Goal: Information Seeking & Learning: Learn about a topic

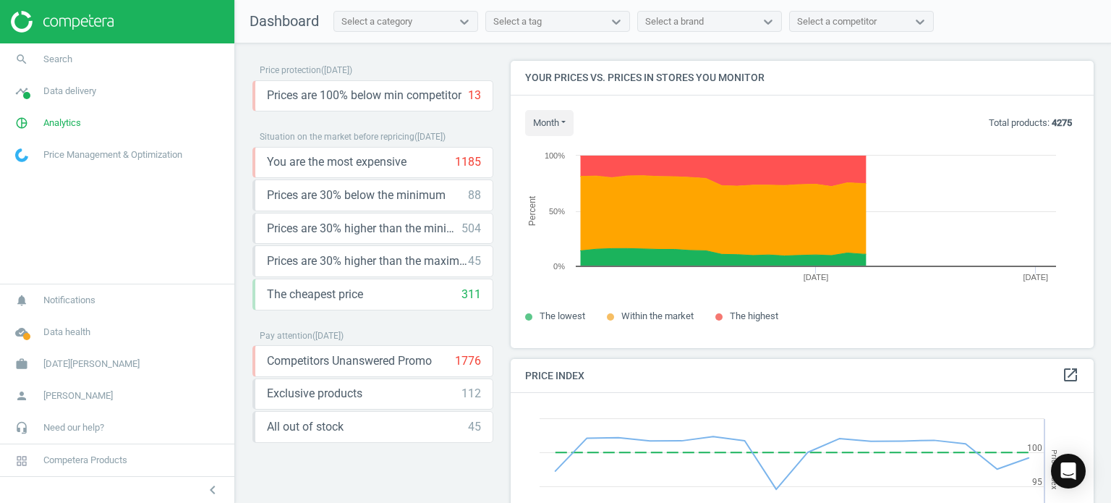
scroll to position [355, 595]
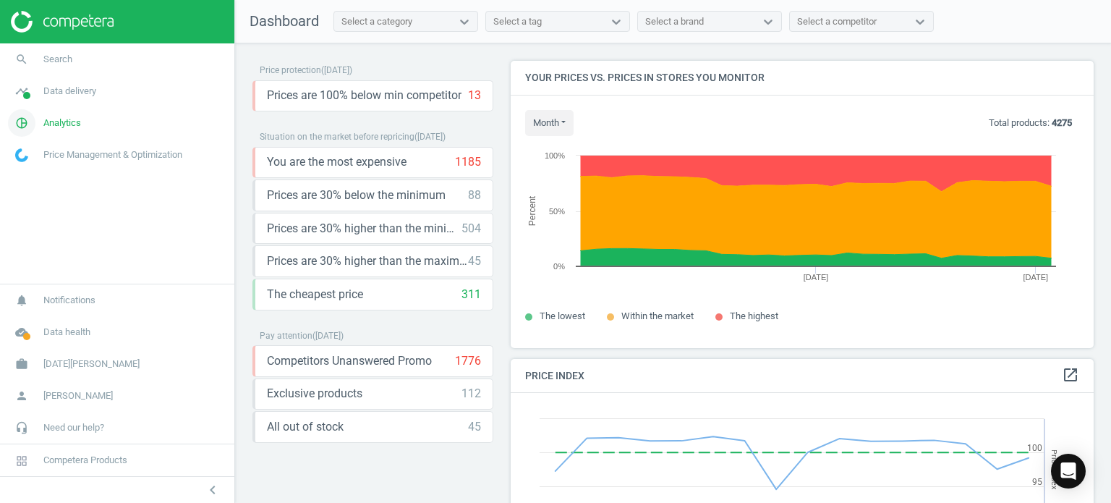
click at [20, 130] on icon "pie_chart_outlined" at bounding box center [21, 122] width 27 height 27
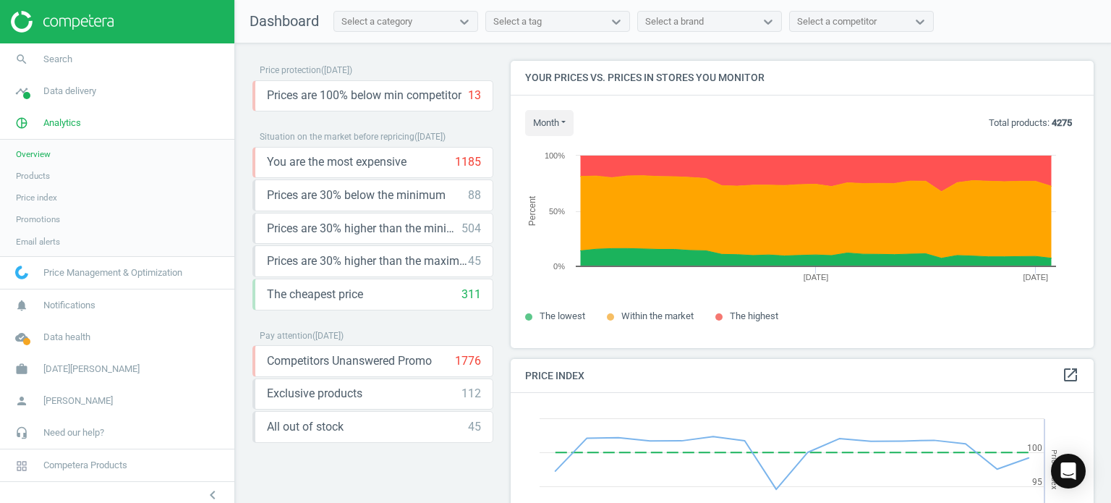
click at [39, 177] on span "Products" at bounding box center [33, 176] width 34 height 12
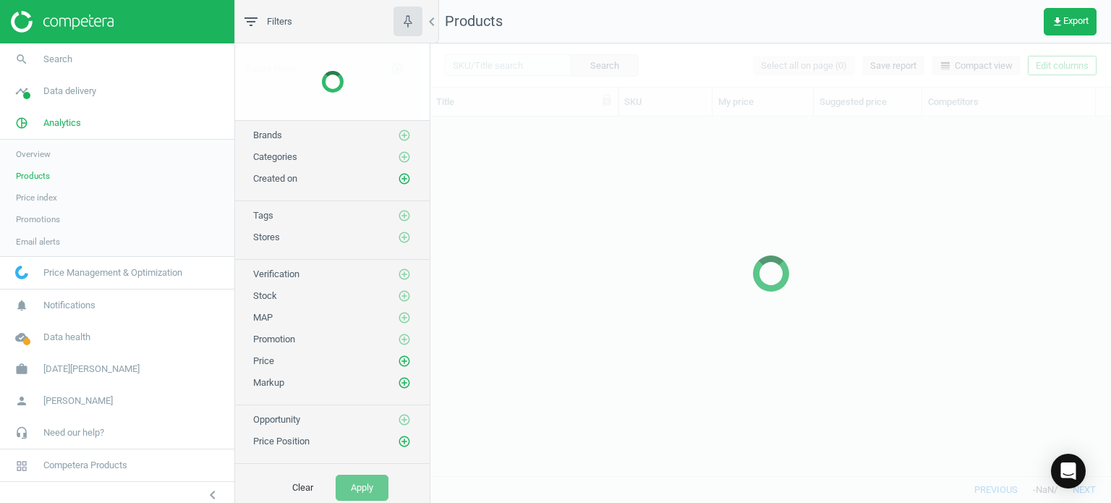
scroll to position [338, 670]
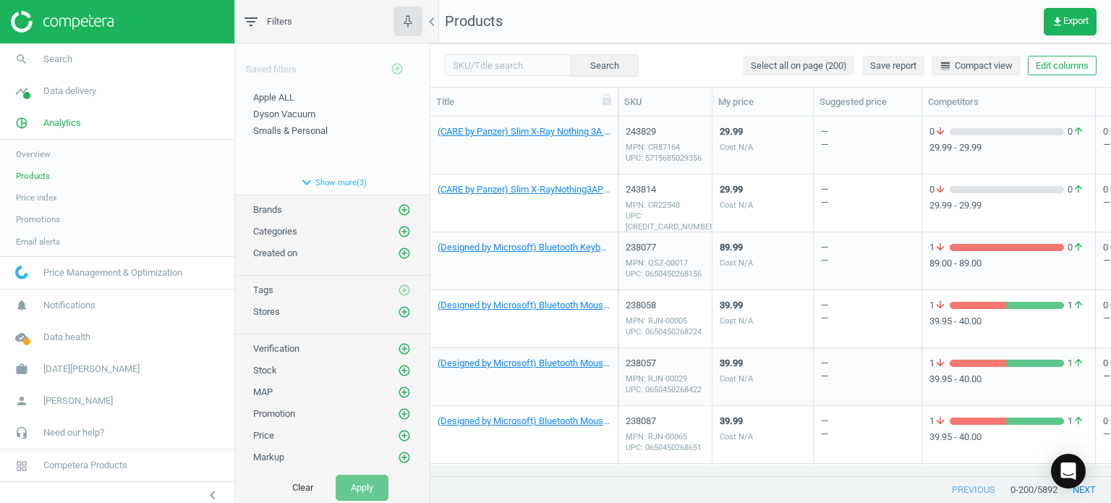
click at [38, 153] on span "Overview" at bounding box center [33, 154] width 35 height 12
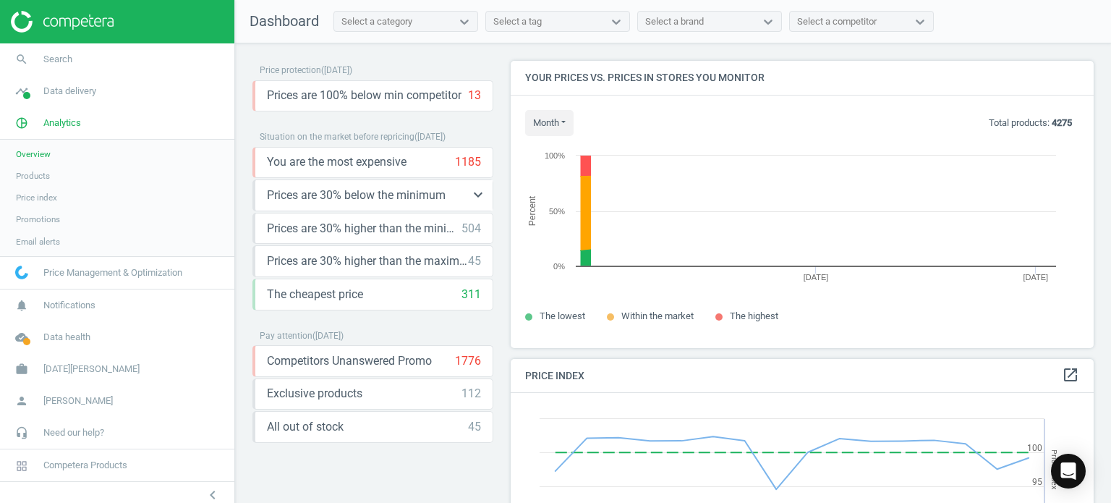
scroll to position [355, 595]
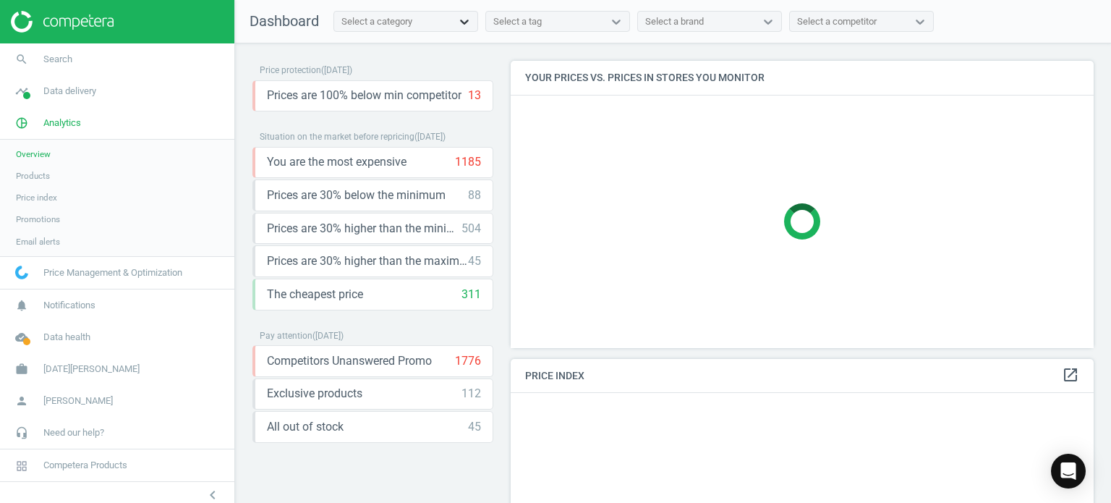
click at [464, 26] on icon at bounding box center [464, 21] width 14 height 14
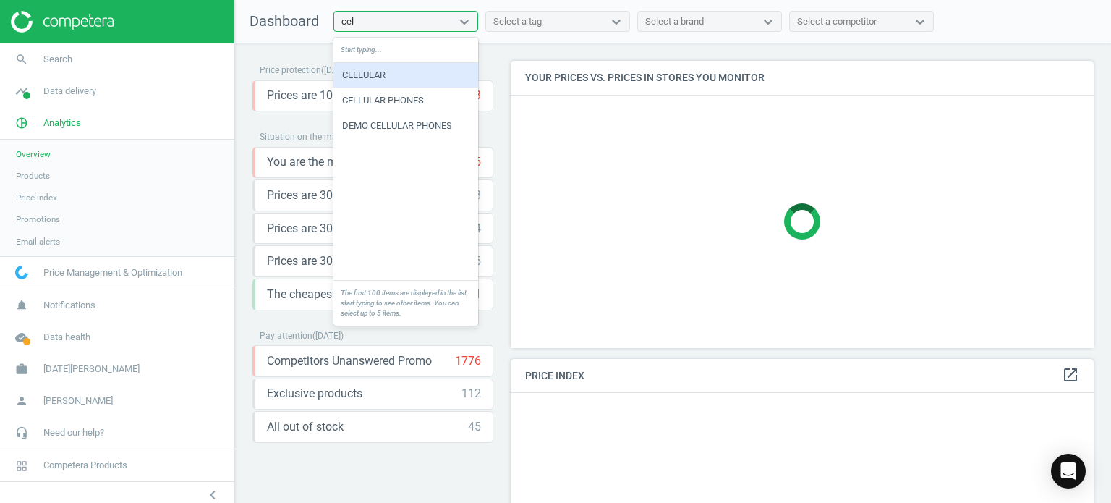
type input "cell"
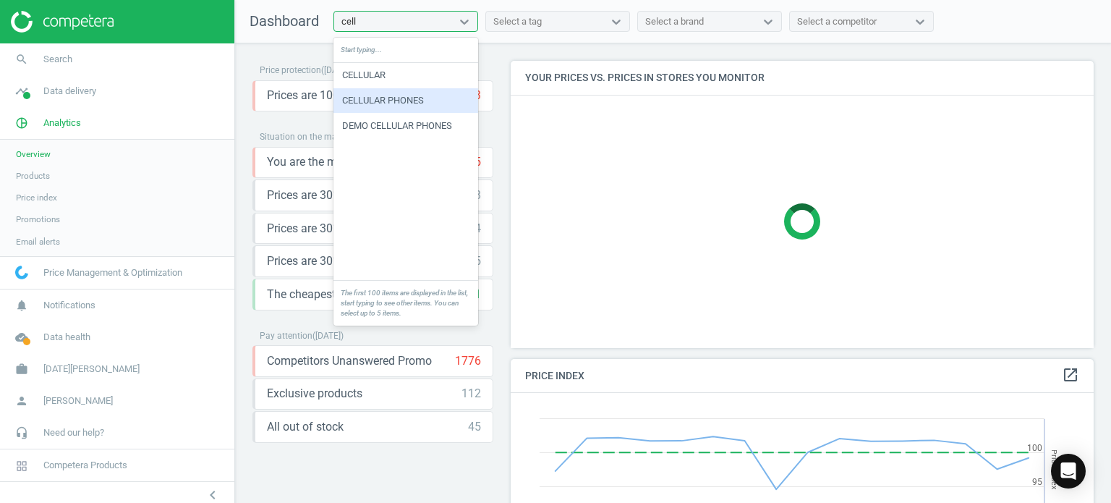
click at [421, 100] on div "CELLULAR PHONES" at bounding box center [406, 100] width 145 height 25
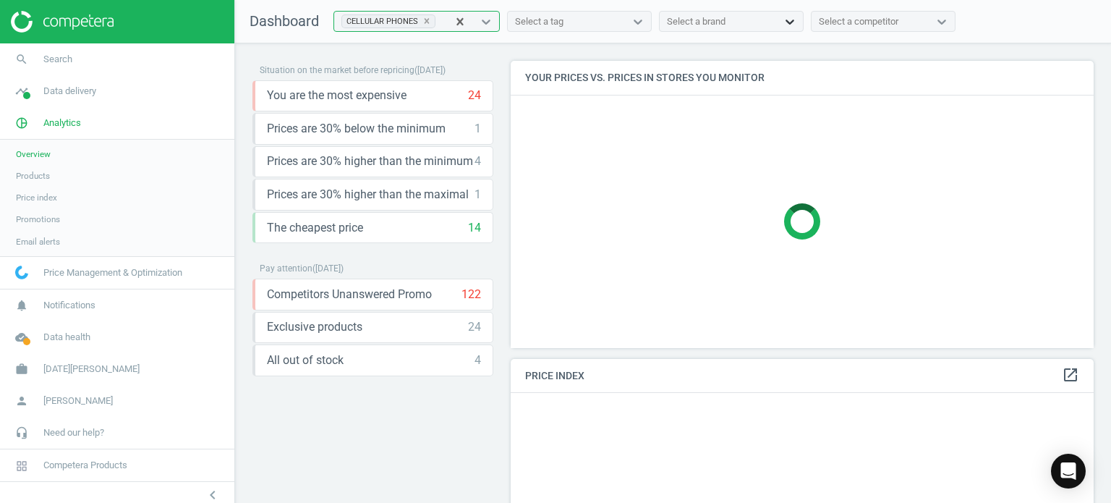
click at [789, 21] on icon at bounding box center [790, 22] width 9 height 5
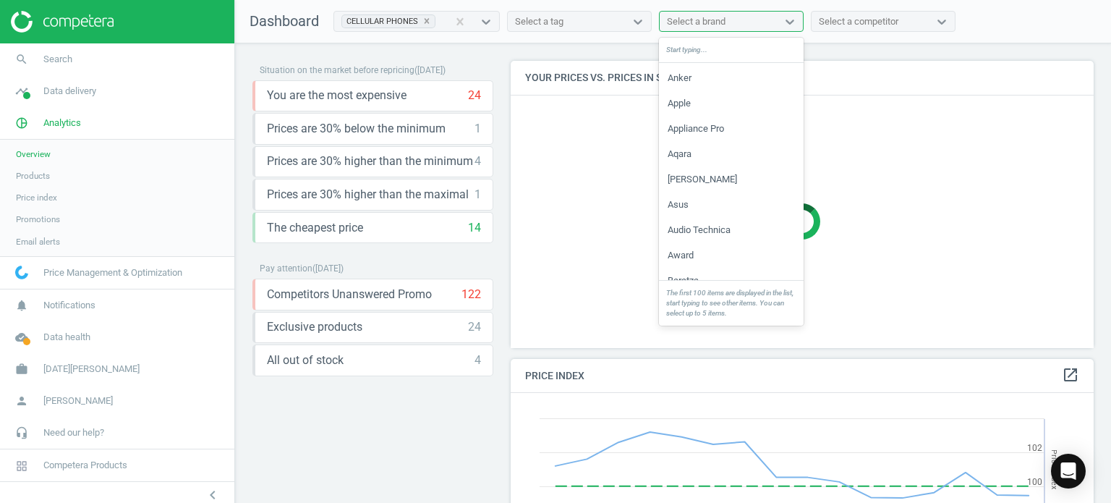
scroll to position [217, 0]
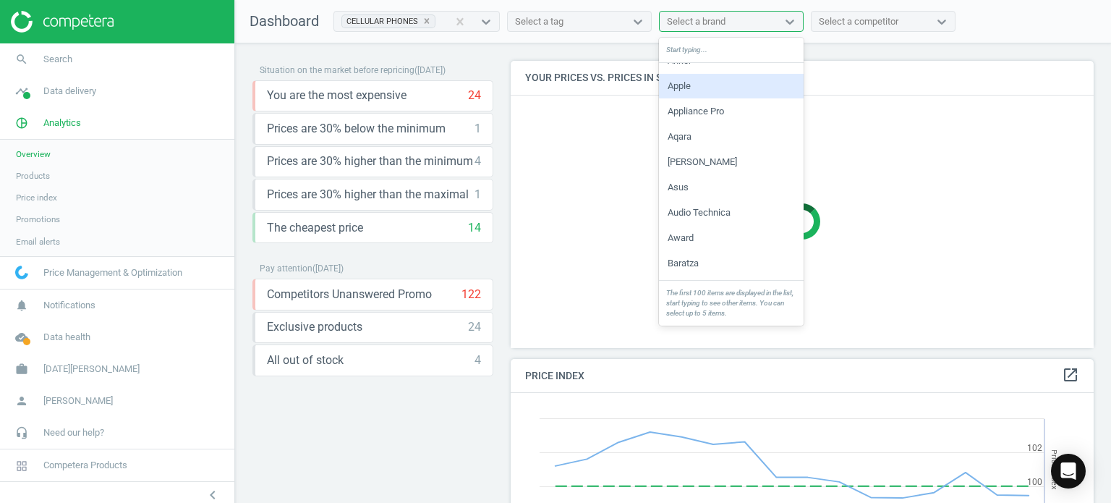
click at [685, 90] on div "Apple" at bounding box center [731, 86] width 145 height 25
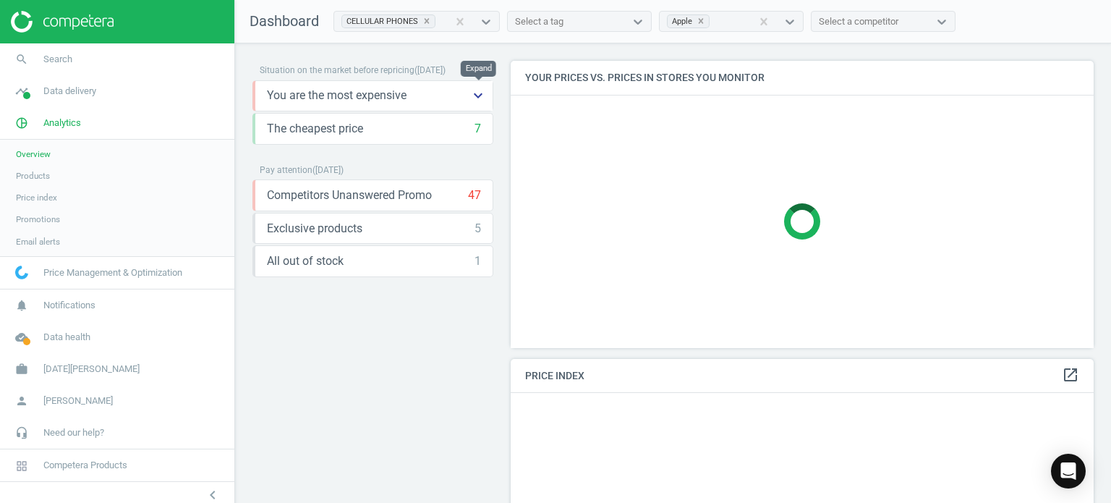
click at [475, 93] on icon "keyboard_arrow_down" at bounding box center [478, 95] width 17 height 17
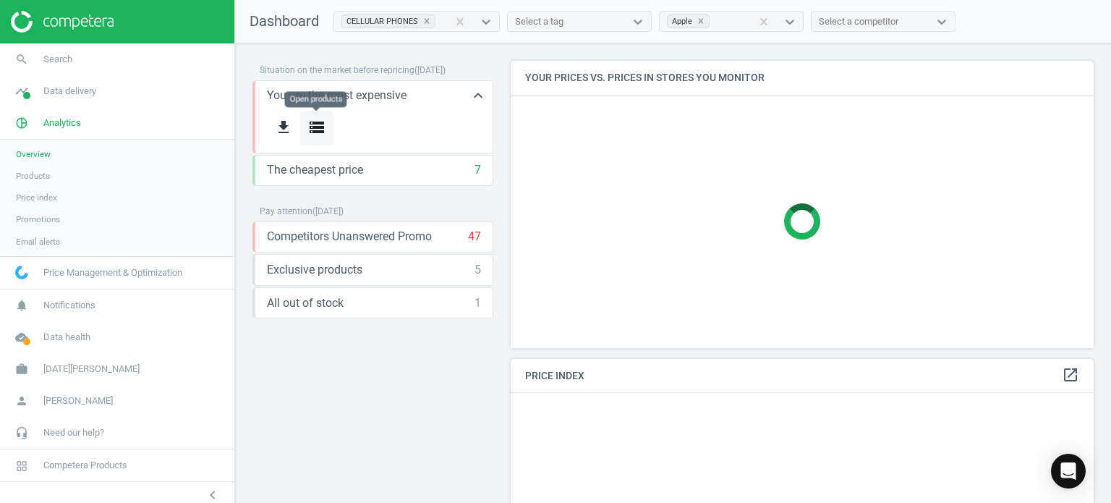
click at [326, 132] on button "storage" at bounding box center [316, 128] width 33 height 34
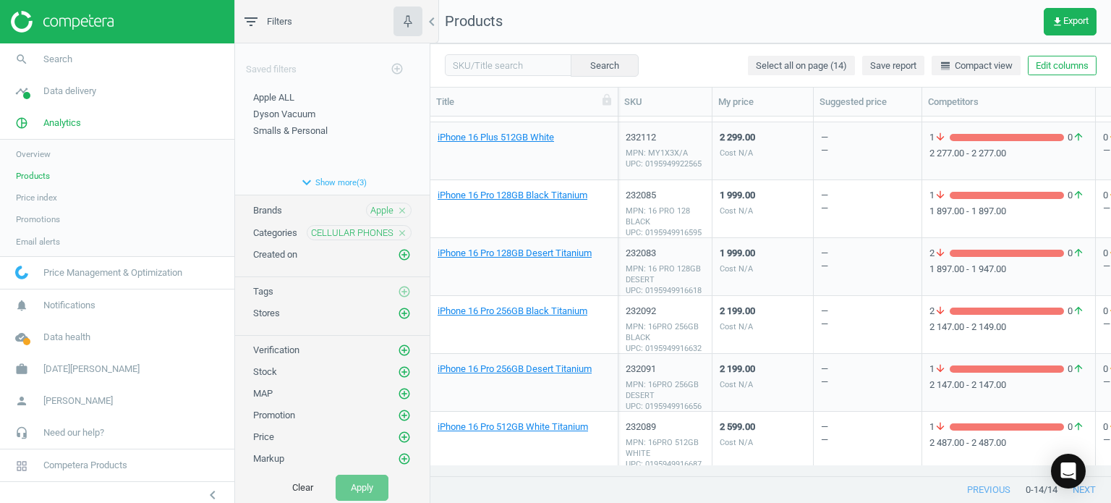
scroll to position [461, 0]
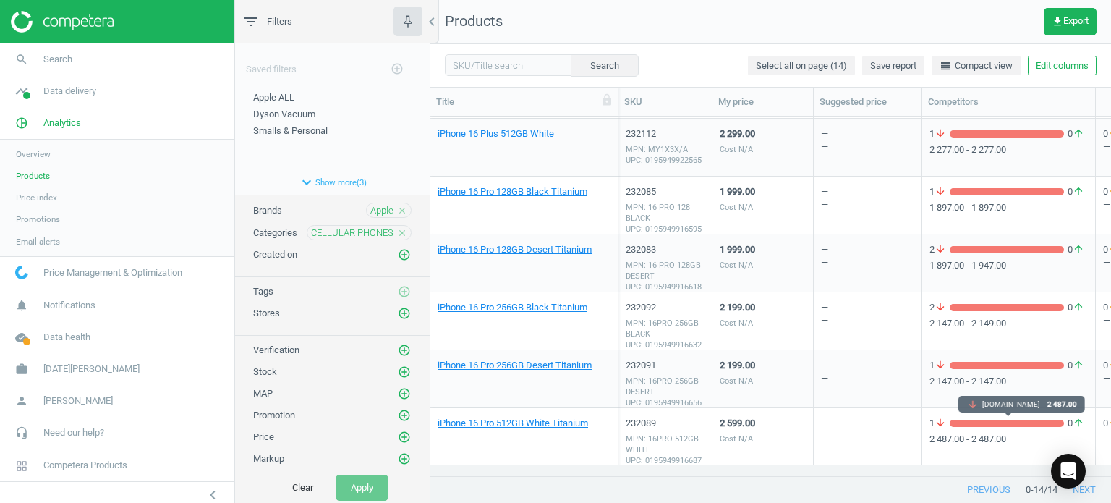
click at [994, 425] on div "grid" at bounding box center [1007, 423] width 114 height 7
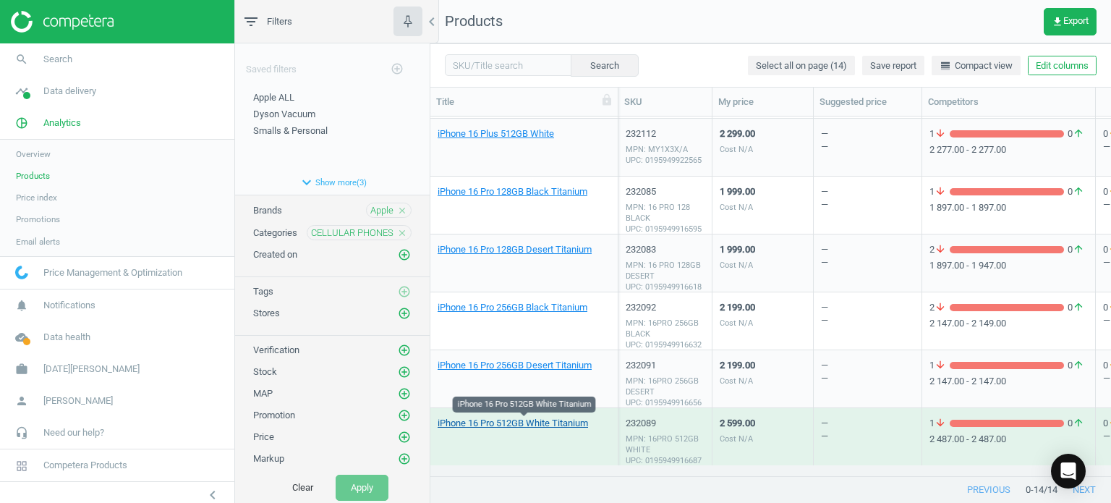
click at [528, 423] on link "iPhone 16 Pro 512GB White Titanium" at bounding box center [513, 423] width 151 height 13
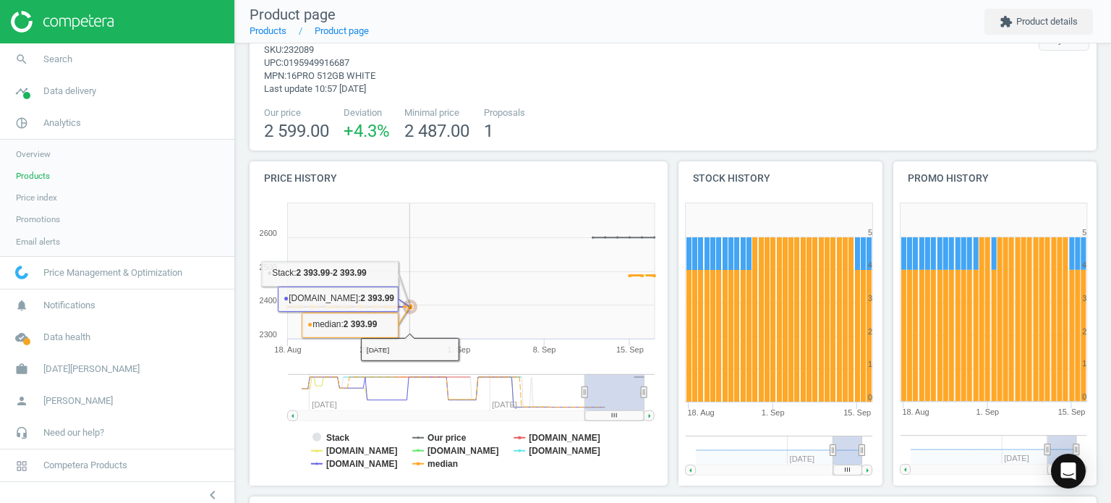
scroll to position [145, 0]
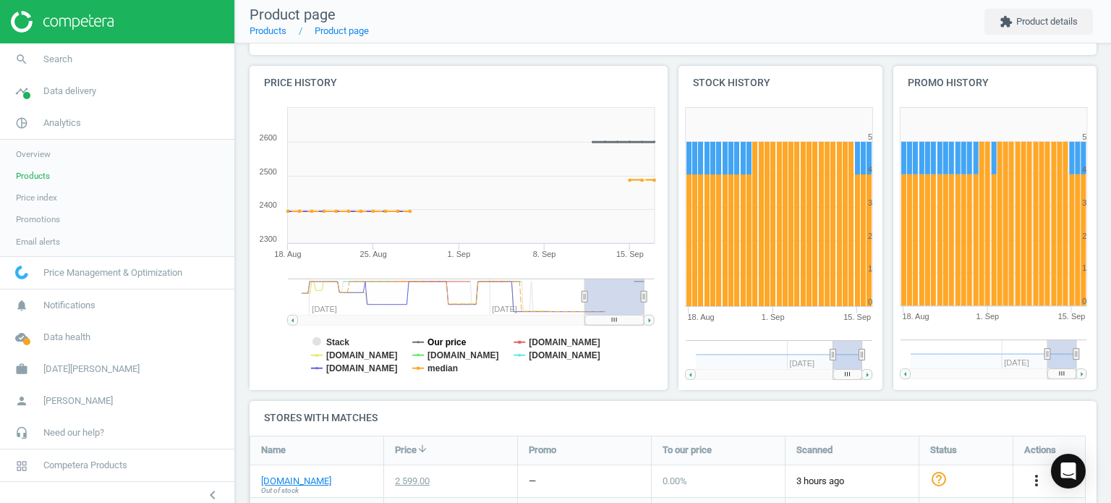
click at [449, 344] on tspan "Our price" at bounding box center [447, 342] width 39 height 10
click at [540, 340] on tspan "[DOMAIN_NAME]" at bounding box center [566, 342] width 72 height 10
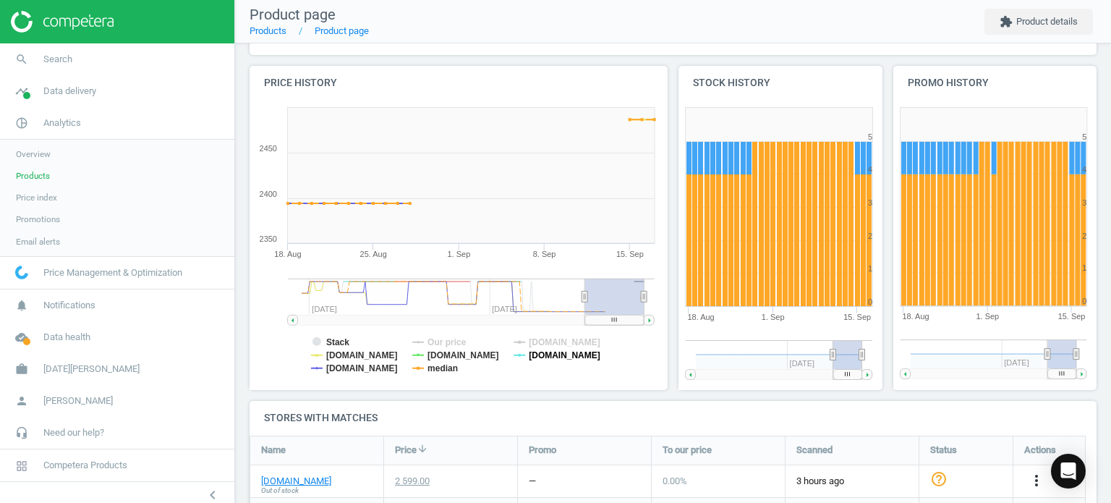
click at [549, 352] on tspan "[DOMAIN_NAME]" at bounding box center [566, 355] width 72 height 10
click at [475, 355] on tspan "[DOMAIN_NAME]" at bounding box center [464, 355] width 72 height 10
click at [356, 364] on tspan "[DOMAIN_NAME]" at bounding box center [362, 368] width 72 height 10
click at [434, 369] on tspan "median" at bounding box center [443, 368] width 30 height 10
click at [511, 297] on rect at bounding box center [441, 297] width 287 height 36
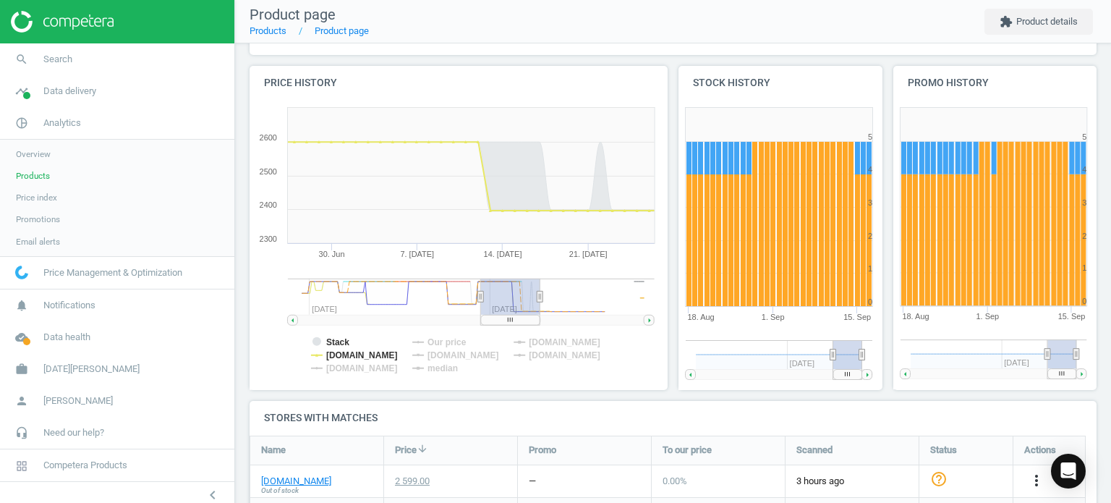
click at [649, 321] on icon at bounding box center [650, 320] width 2 height 4
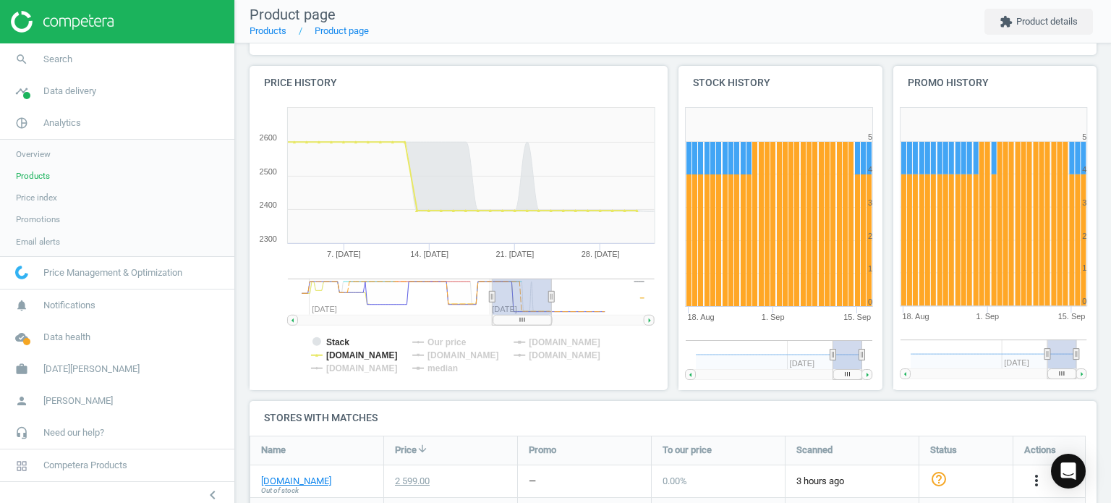
click at [649, 321] on icon at bounding box center [650, 320] width 2 height 4
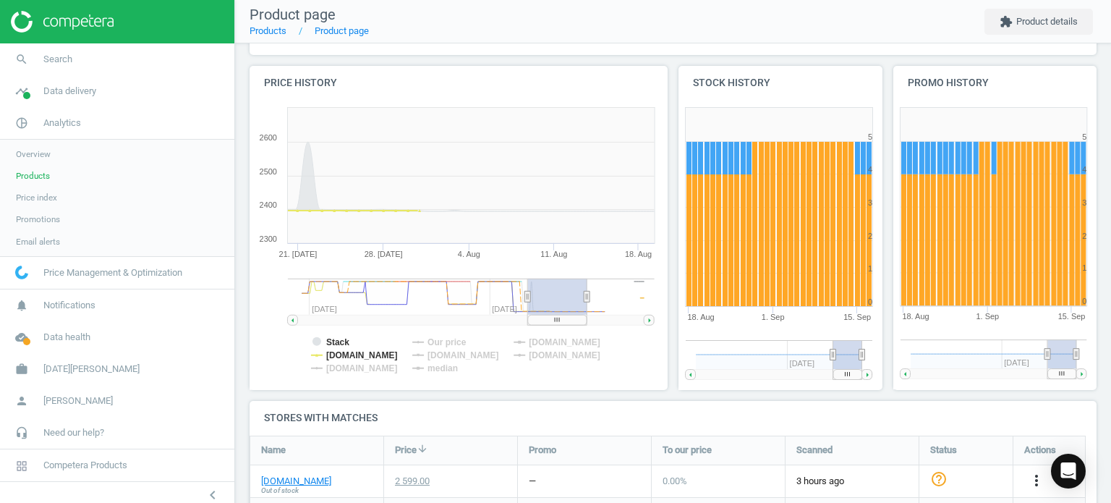
click at [649, 321] on icon at bounding box center [650, 320] width 2 height 4
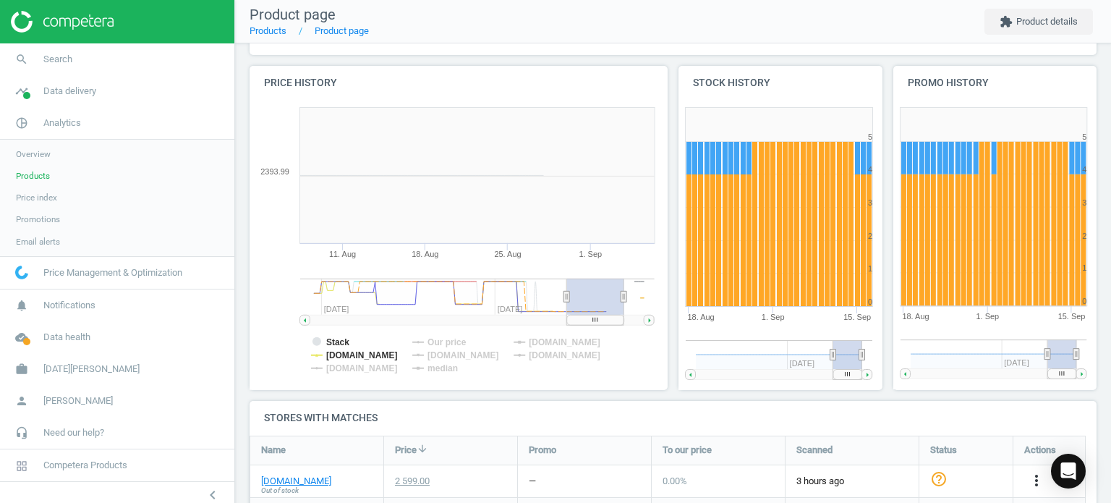
click at [649, 321] on icon at bounding box center [650, 320] width 2 height 4
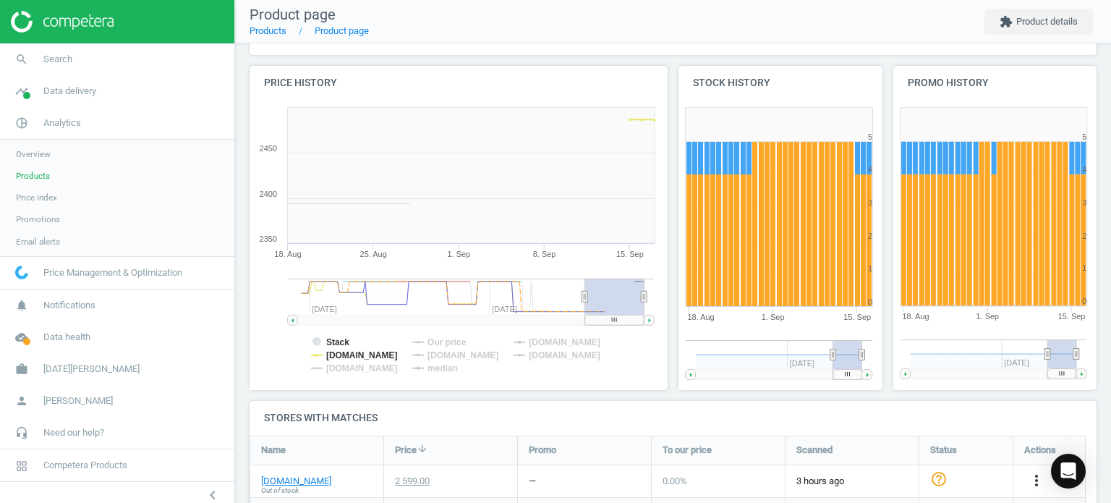
click at [654, 321] on rect at bounding box center [649, 320] width 10 height 10
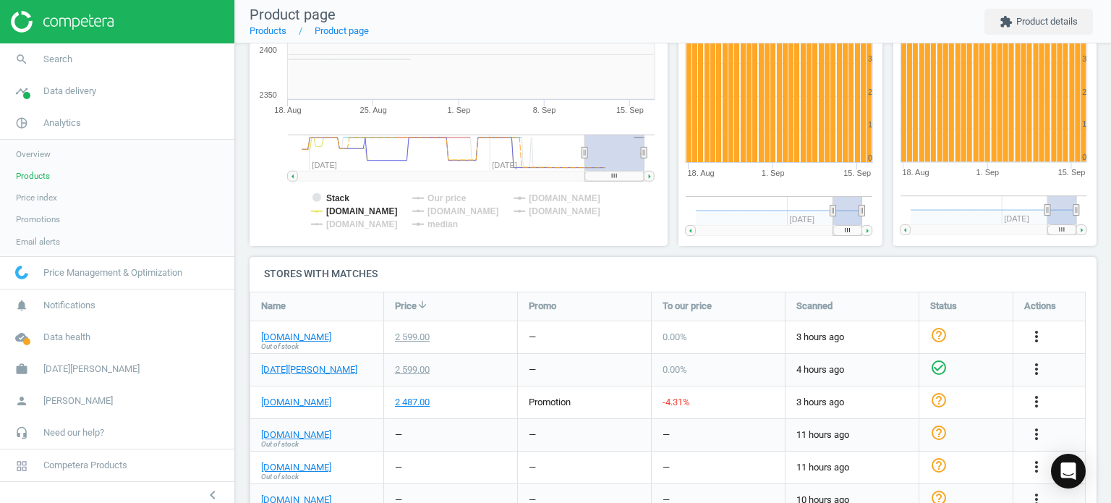
scroll to position [289, 0]
